Goal: Find specific page/section: Find specific page/section

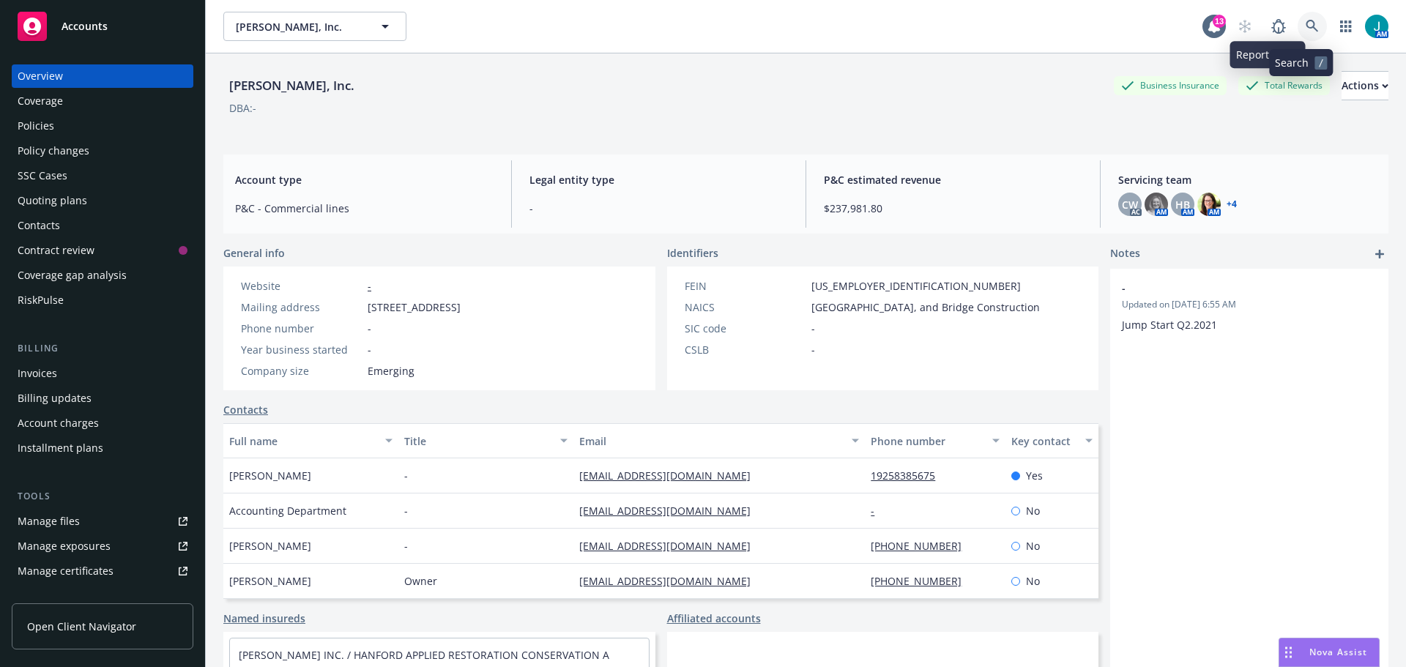
click at [1305, 27] on icon at bounding box center [1311, 26] width 13 height 13
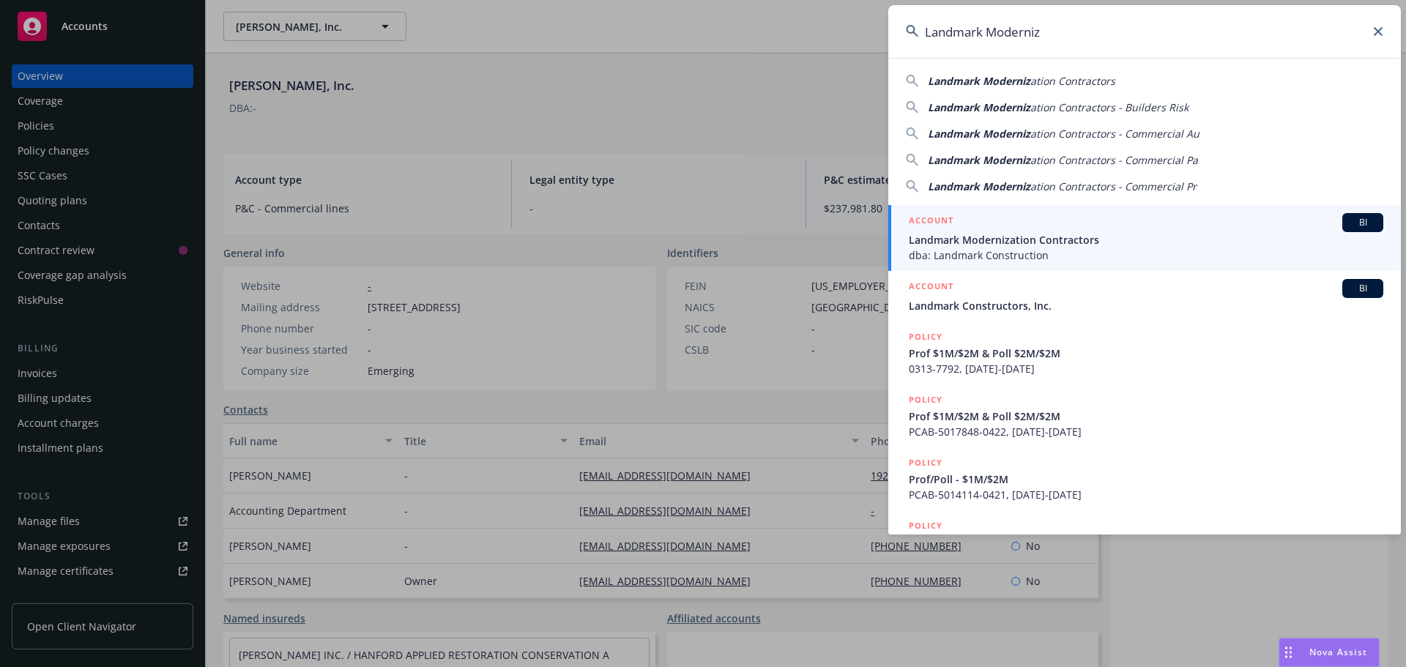
type input "Landmark Moderniz"
click at [1349, 222] on span "BI" at bounding box center [1362, 222] width 29 height 13
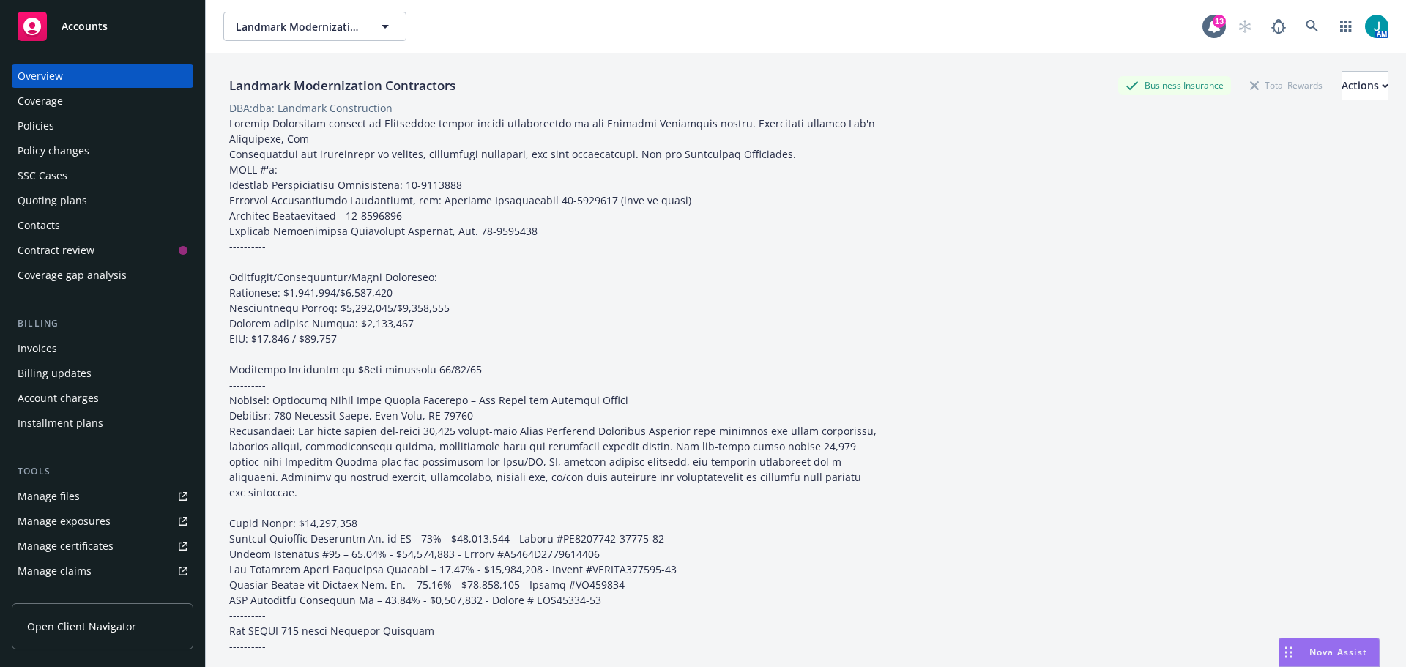
click at [43, 347] on div "Invoices" at bounding box center [38, 348] width 40 height 23
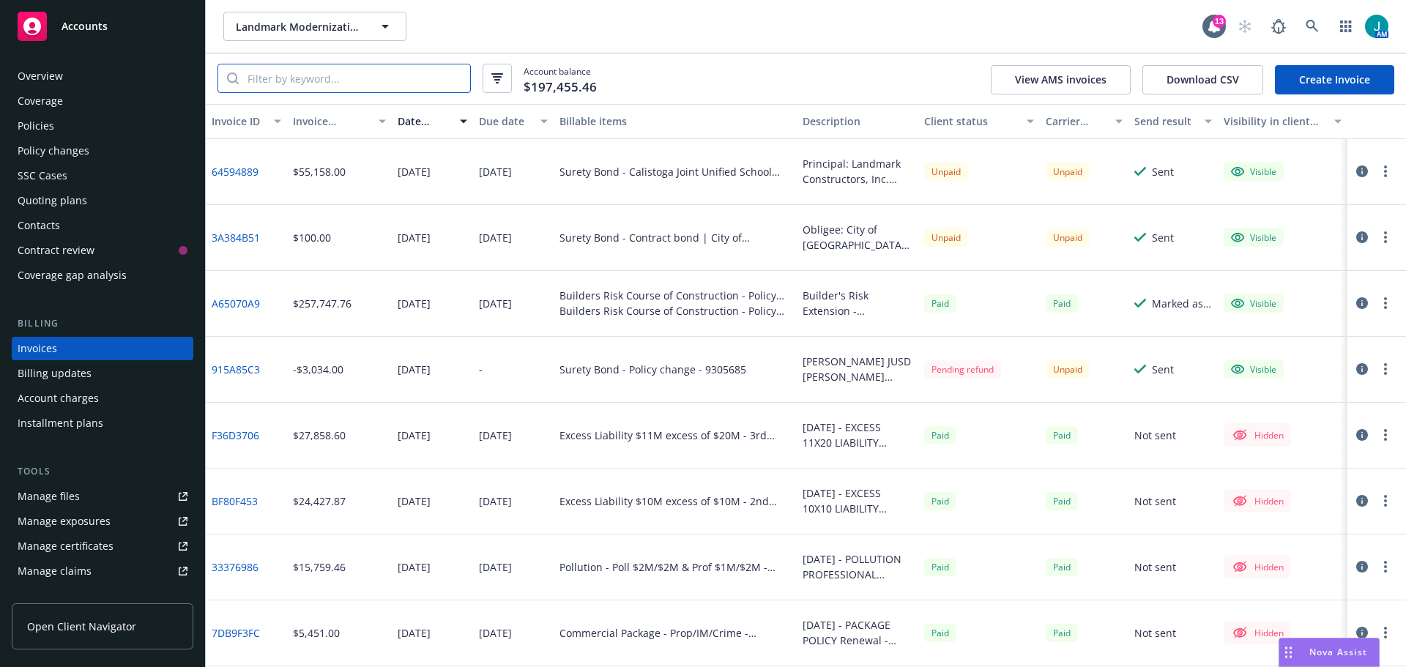
click at [305, 83] on input "search" at bounding box center [354, 78] width 231 height 28
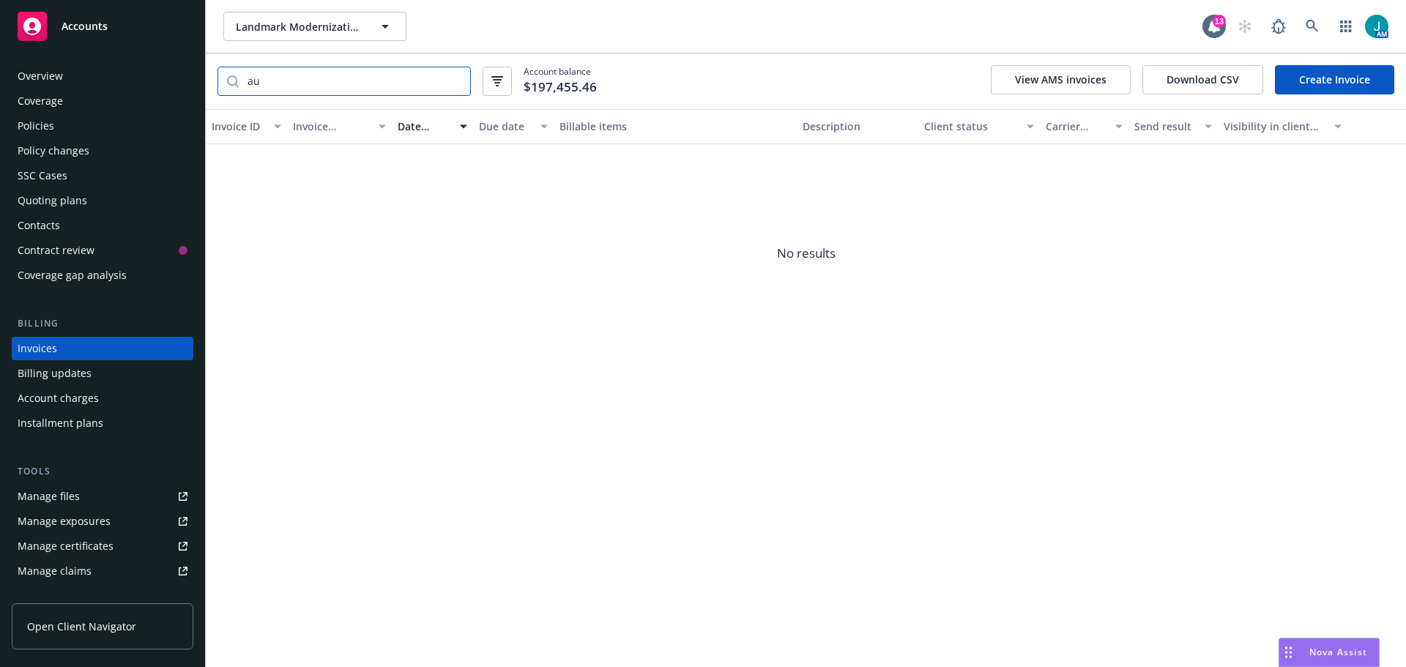
type input "a"
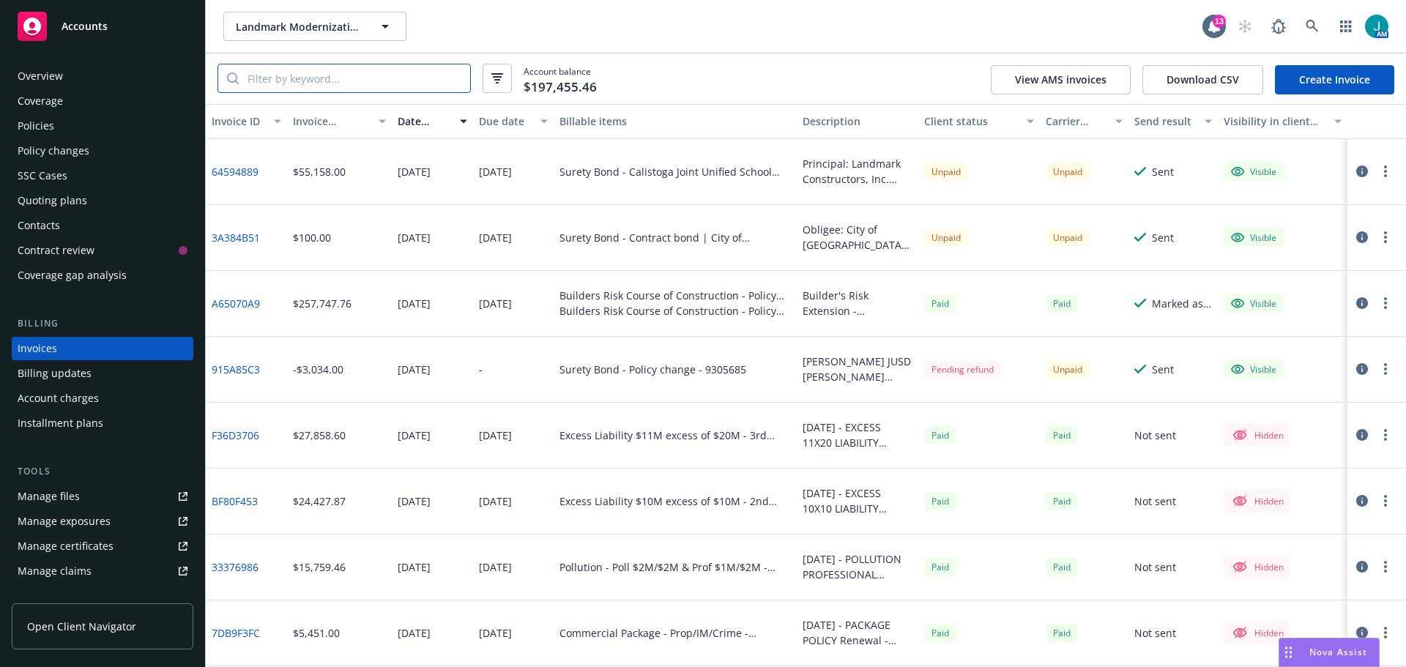
click at [291, 75] on input "search" at bounding box center [354, 78] width 231 height 28
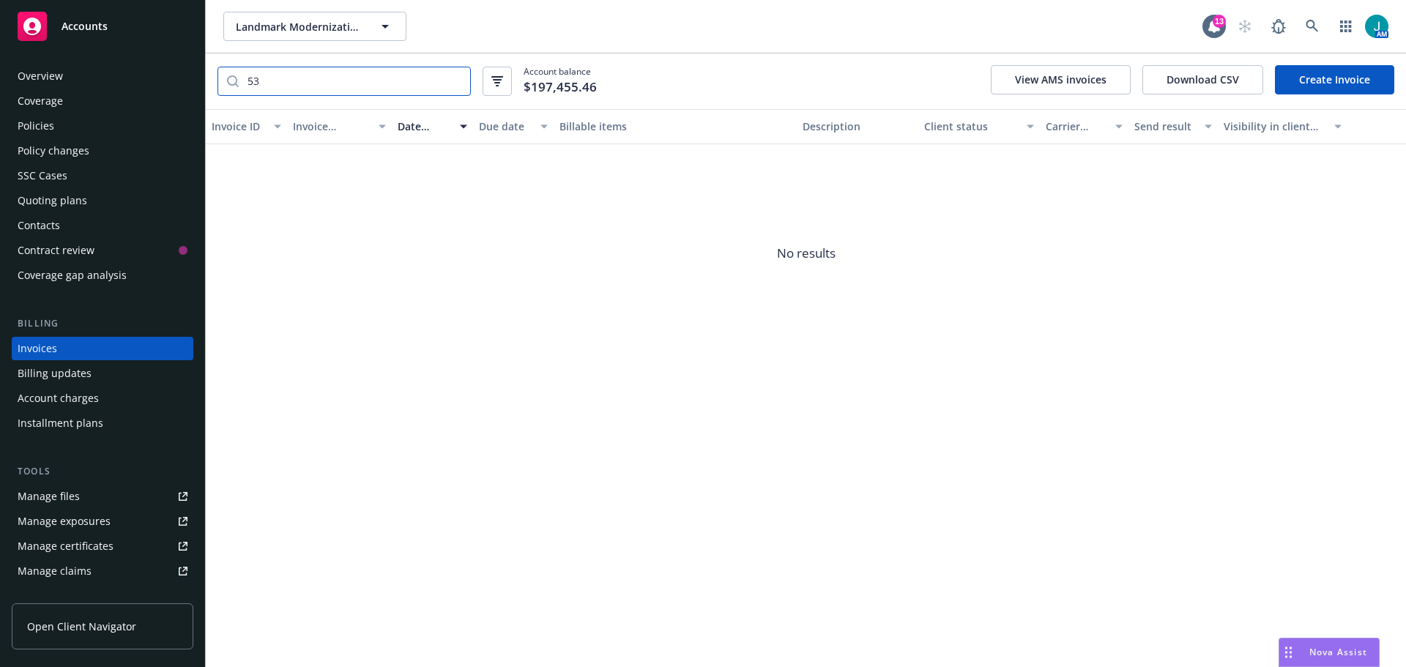
type input "5"
